Goal: Find specific page/section: Find specific page/section

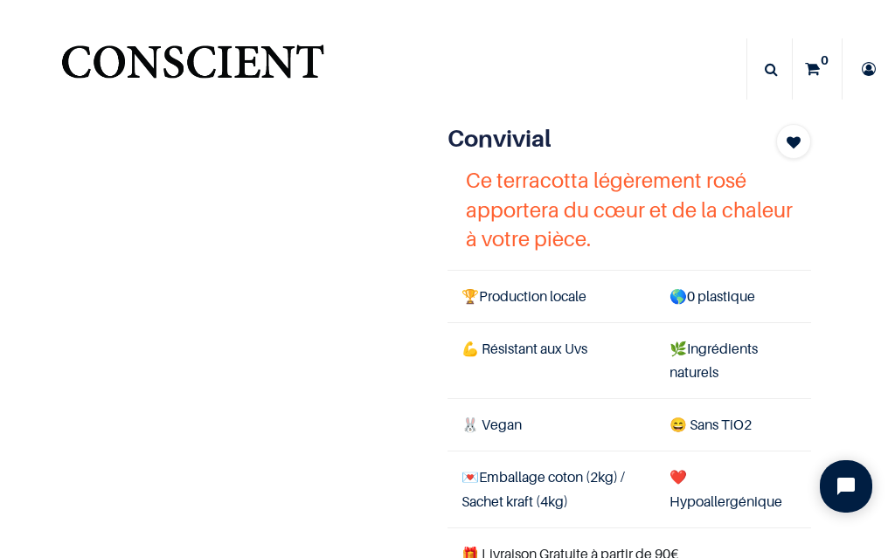
scroll to position [24, 0]
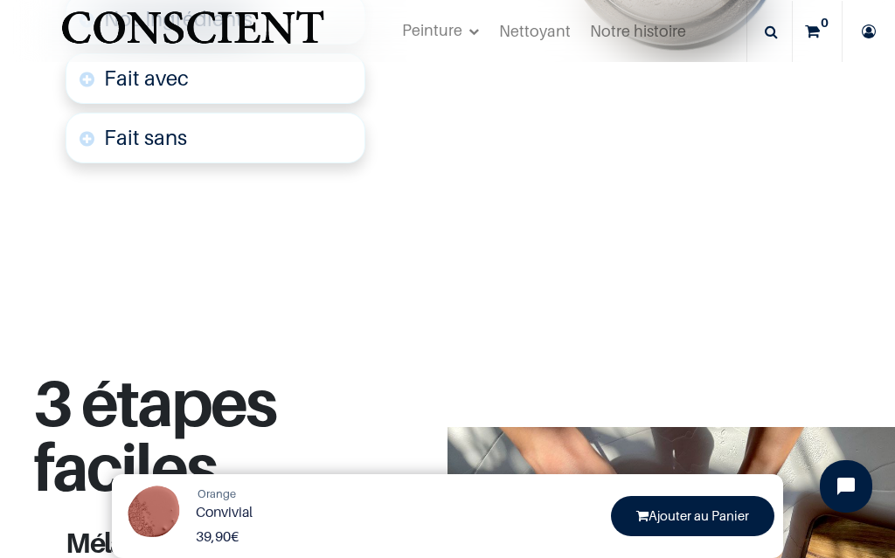
scroll to position [1272, 0]
click at [412, 532] on div "39,90 € 39,90 € 39.9 EUR 39,90 € (0% Off)" at bounding box center [349, 537] width 327 height 24
